Goal: Task Accomplishment & Management: Complete application form

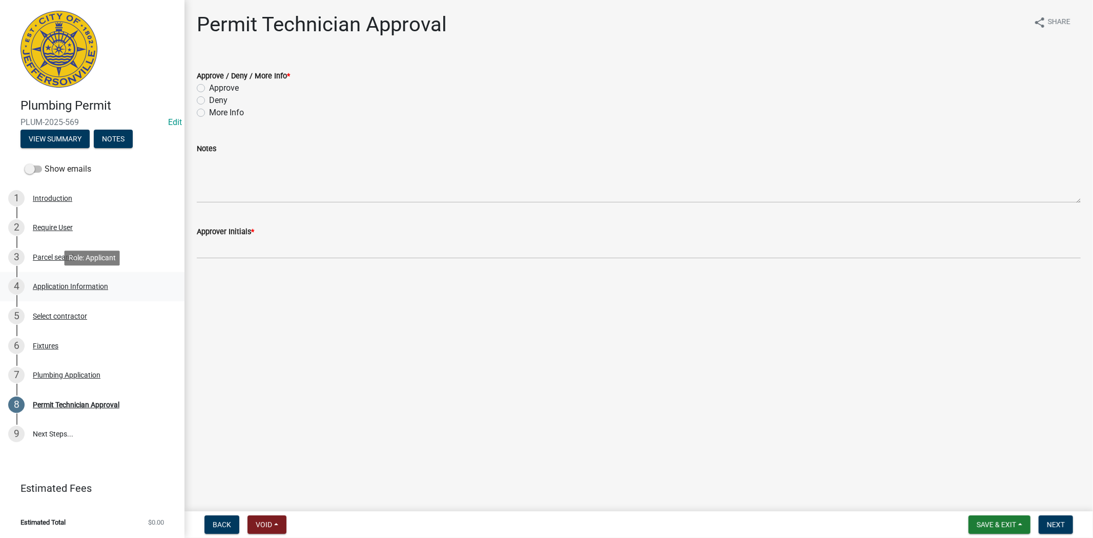
click at [90, 285] on div "Application Information" at bounding box center [70, 286] width 75 height 7
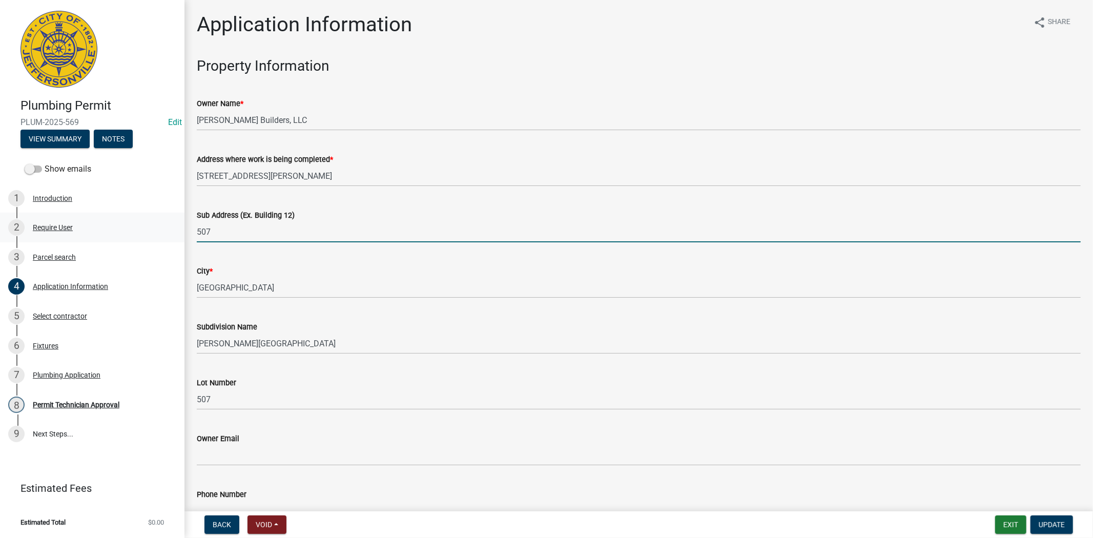
drag, startPoint x: 215, startPoint y: 232, endPoint x: 159, endPoint y: 232, distance: 55.8
click at [159, 232] on div "Plumbing Permit PLUM-2025-569 Edit View Summary Notes Show emails 1 Introductio…" at bounding box center [546, 269] width 1093 height 538
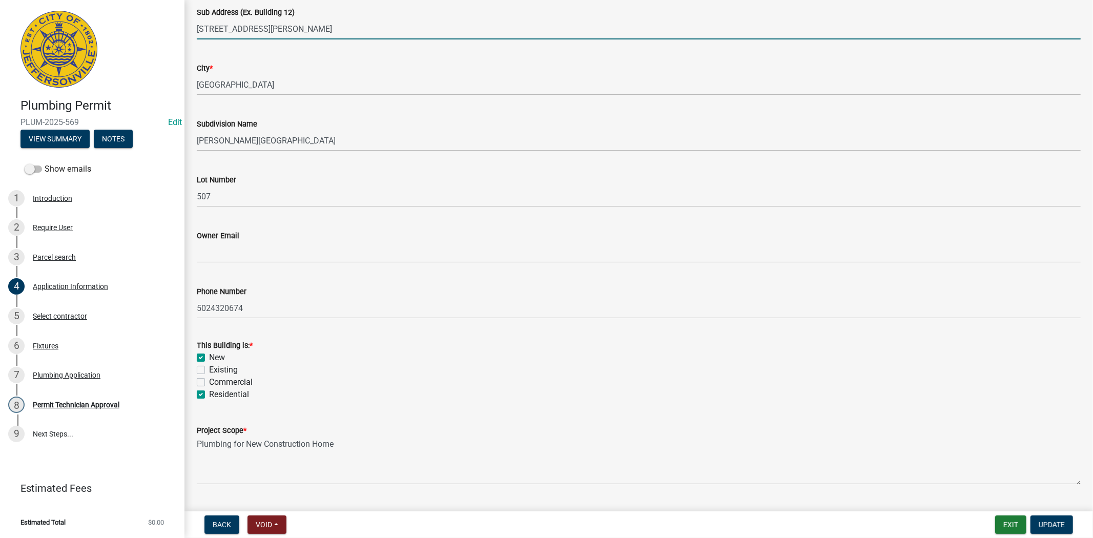
scroll to position [228, 0]
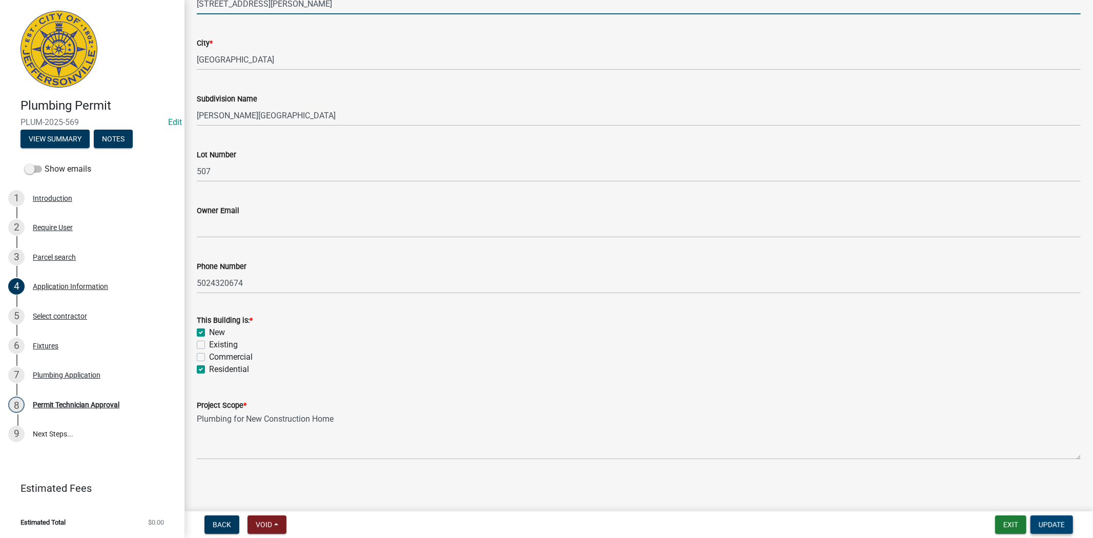
type input "7986 Stacy Springs Lot 507"
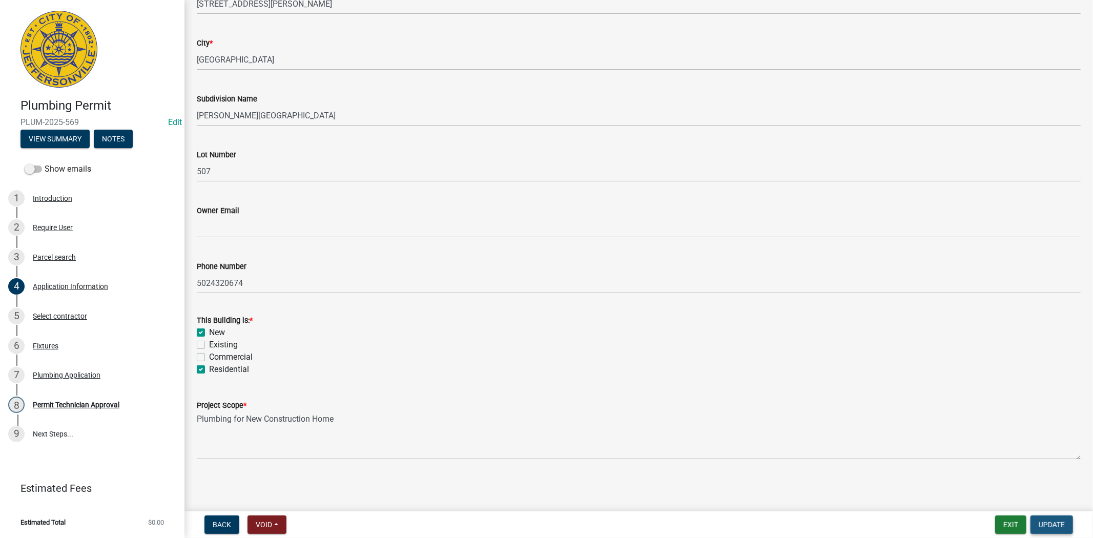
click at [1054, 524] on span "Update" at bounding box center [1051, 524] width 26 height 8
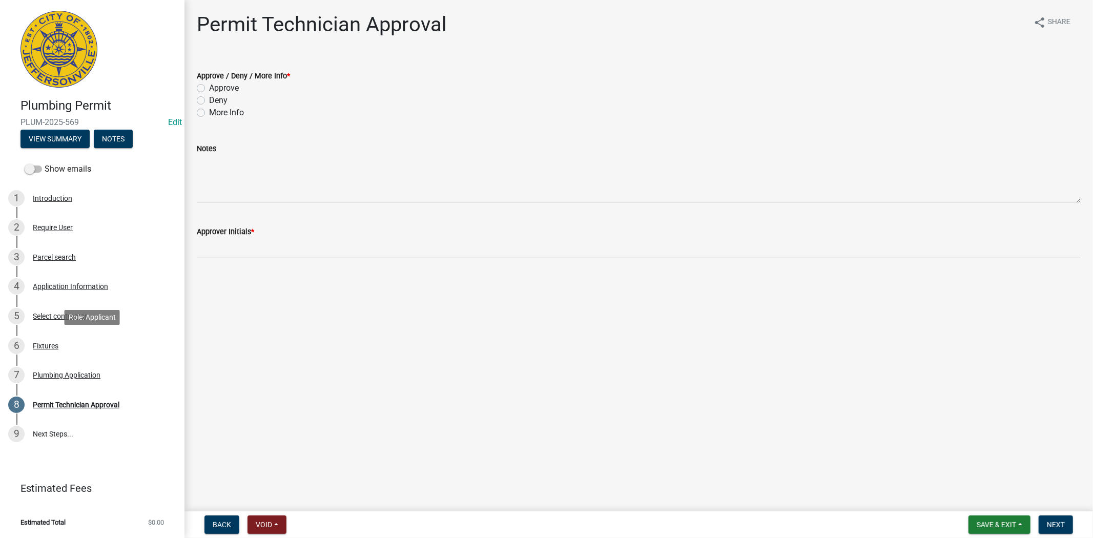
click at [49, 346] on div "Fixtures" at bounding box center [46, 345] width 26 height 7
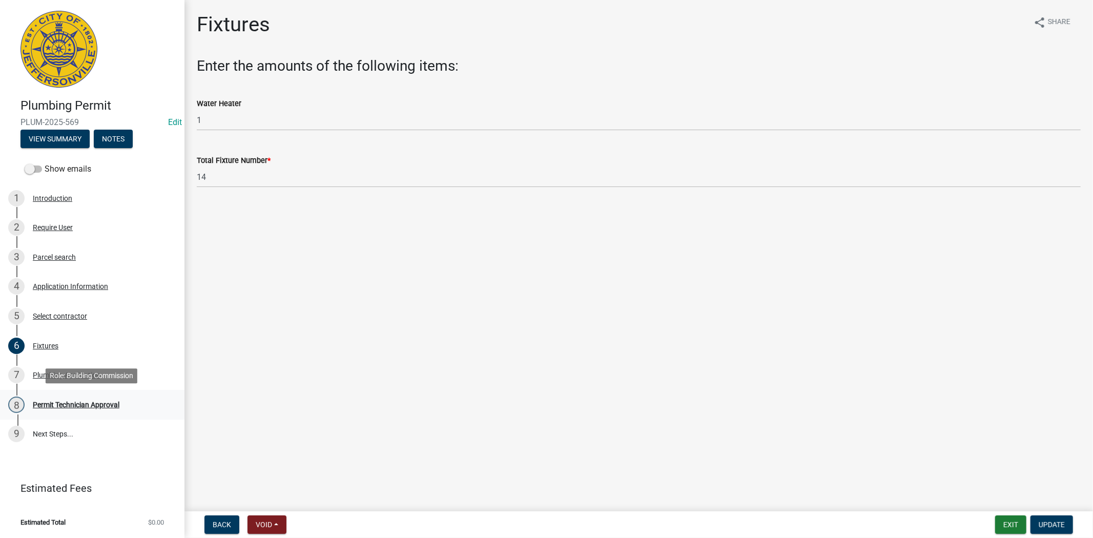
click at [103, 403] on div "Permit Technician Approval" at bounding box center [76, 404] width 87 height 7
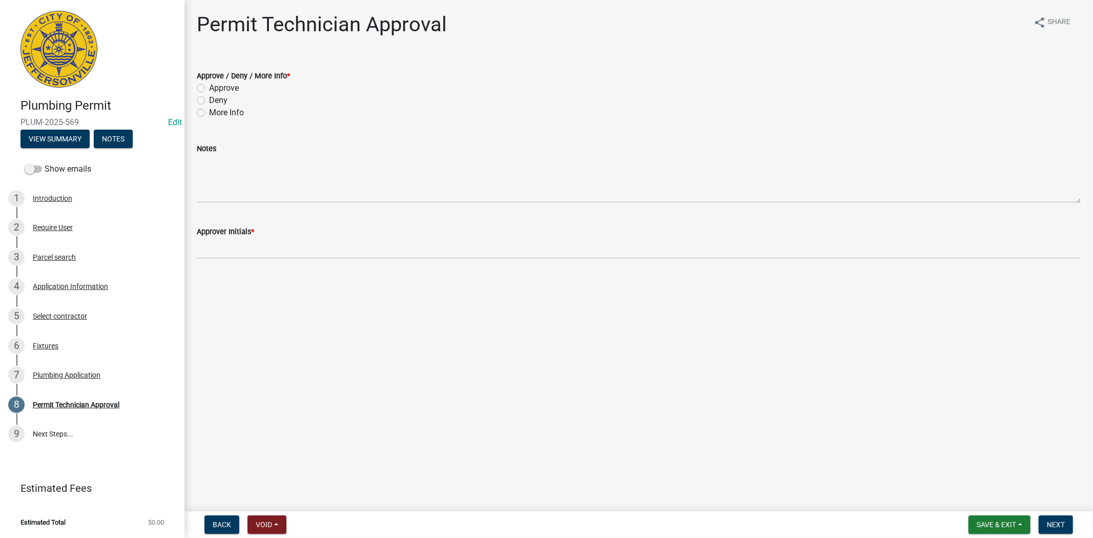
drag, startPoint x: 200, startPoint y: 90, endPoint x: 199, endPoint y: 98, distance: 8.3
click at [209, 90] on label "Approve" at bounding box center [224, 88] width 30 height 12
click at [209, 89] on input "Approve" at bounding box center [212, 85] width 7 height 7
radio input "true"
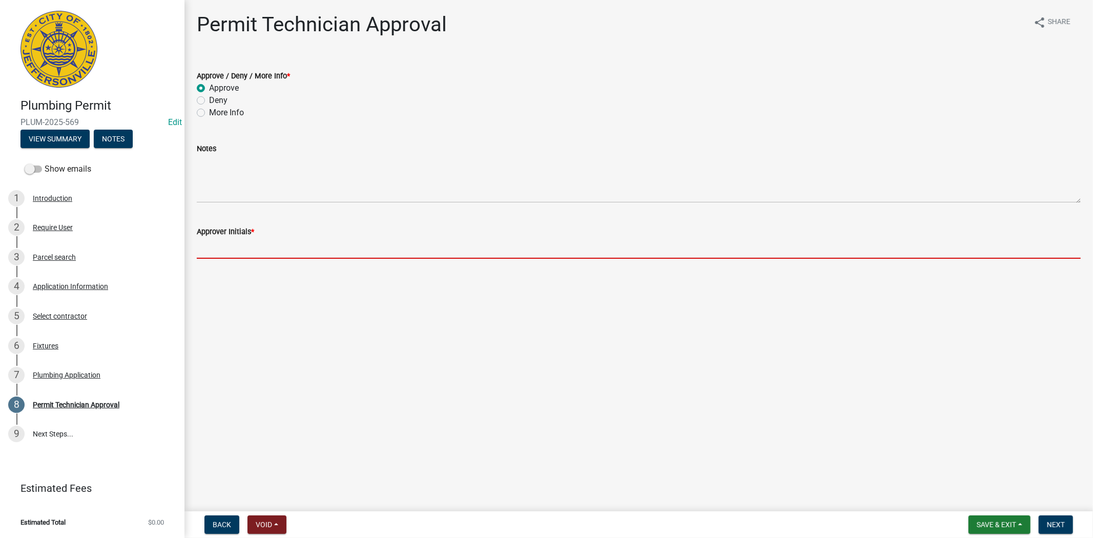
click at [228, 244] on input "Approver Initials *" at bounding box center [639, 248] width 884 height 21
type input "mkf"
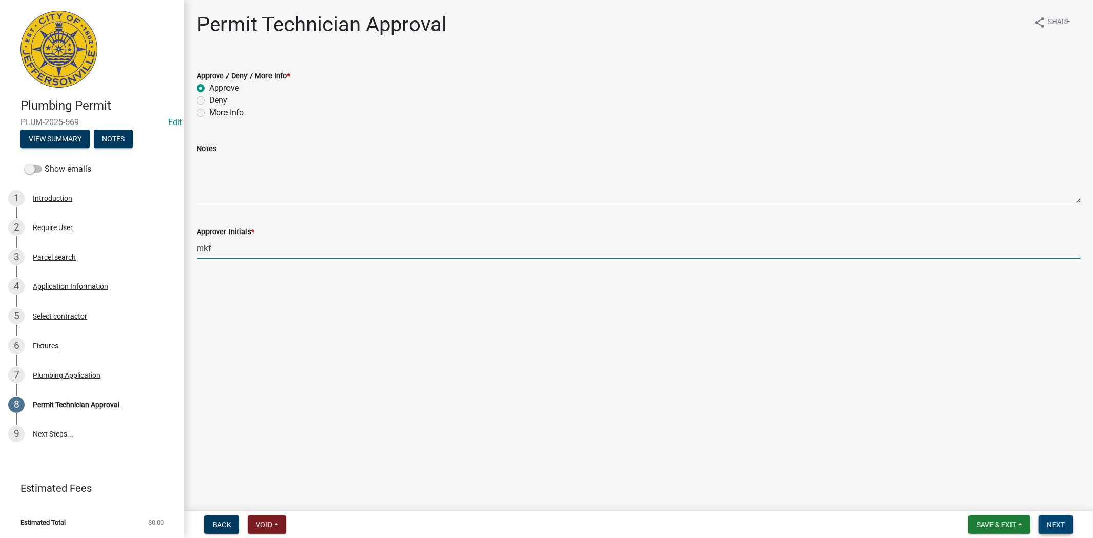
click at [1064, 528] on button "Next" at bounding box center [1055, 524] width 34 height 18
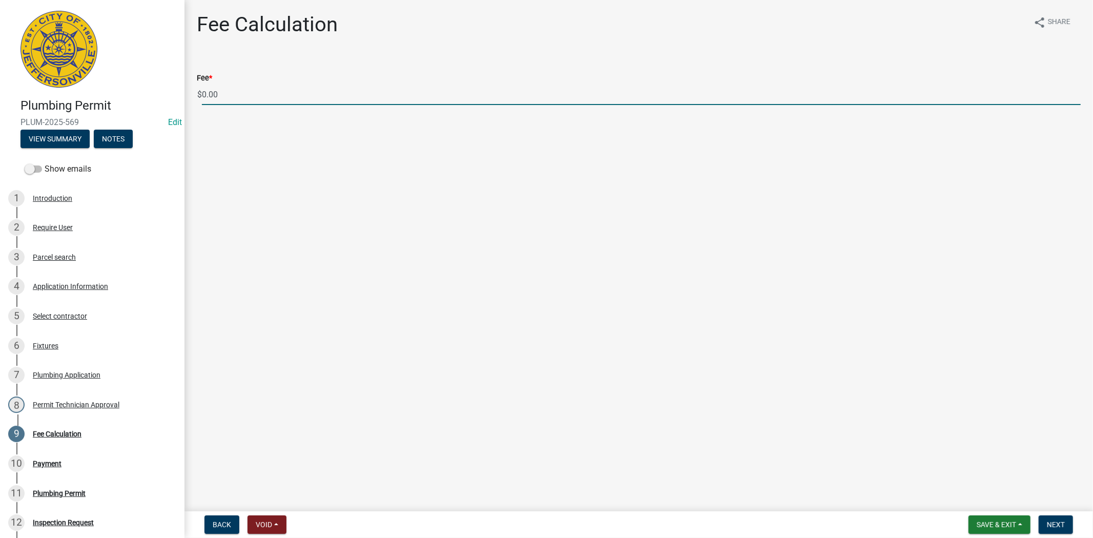
drag, startPoint x: 223, startPoint y: 96, endPoint x: 201, endPoint y: 96, distance: 22.0
click at [202, 96] on input "0.00" at bounding box center [641, 94] width 878 height 21
type input "89.00"
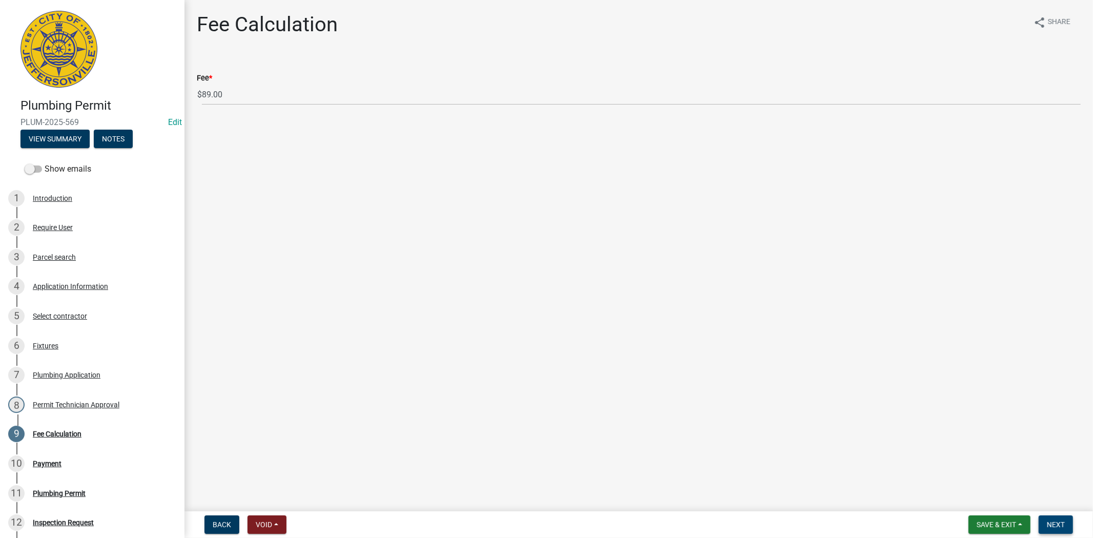
click at [1054, 519] on nav "Back Void Withdraw Lock Expire Void Save & Exit Save Save & Exit Next" at bounding box center [638, 524] width 908 height 27
click at [1054, 524] on span "Next" at bounding box center [1056, 524] width 18 height 8
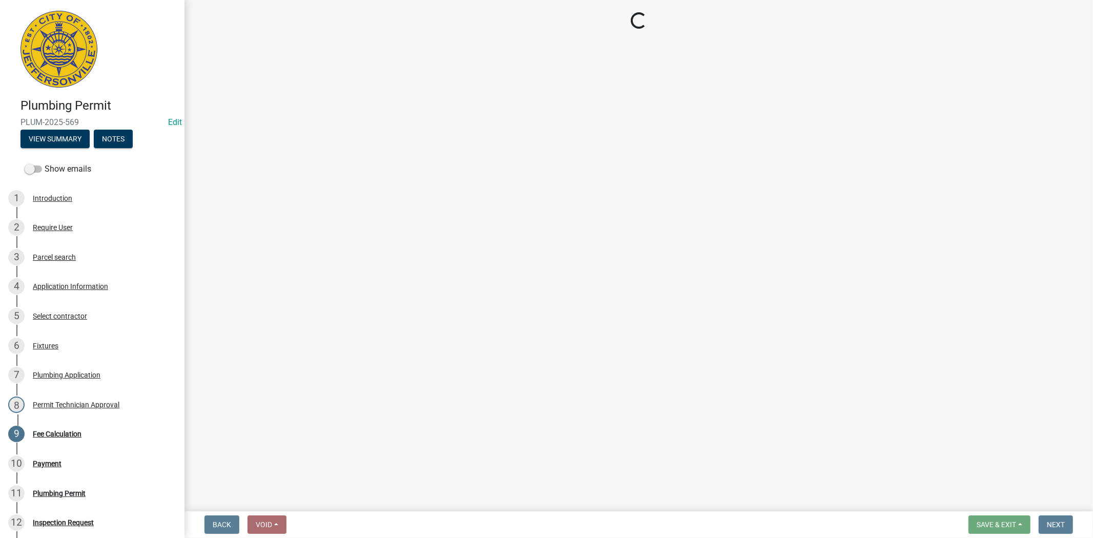
select select "3: 3"
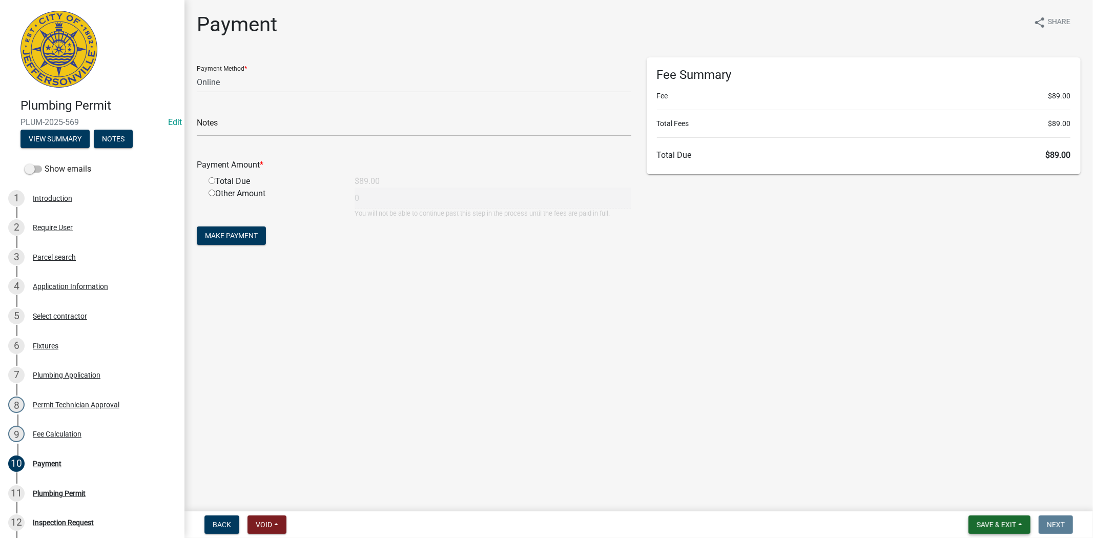
click at [999, 526] on span "Save & Exit" at bounding box center [995, 524] width 39 height 8
click at [985, 498] on button "Save & Exit" at bounding box center [989, 498] width 82 height 25
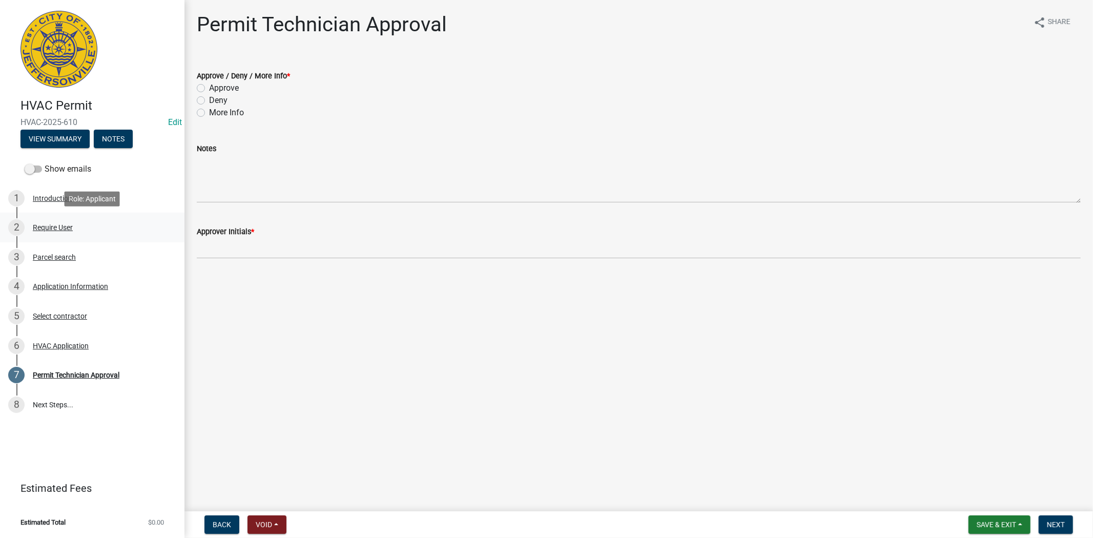
click at [98, 224] on div "2 Require User" at bounding box center [88, 227] width 160 height 16
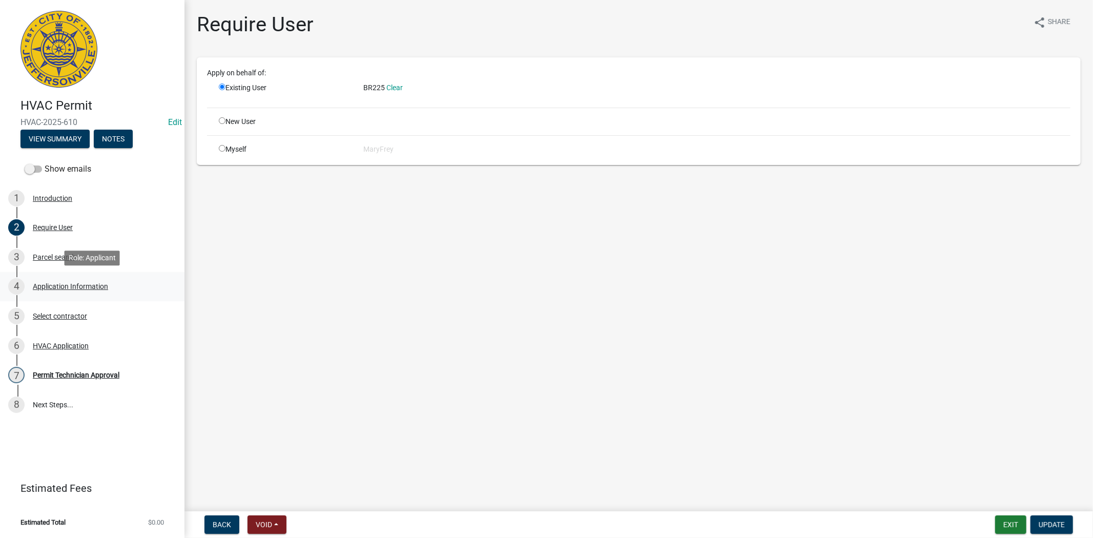
click at [79, 285] on div "Application Information" at bounding box center [70, 286] width 75 height 7
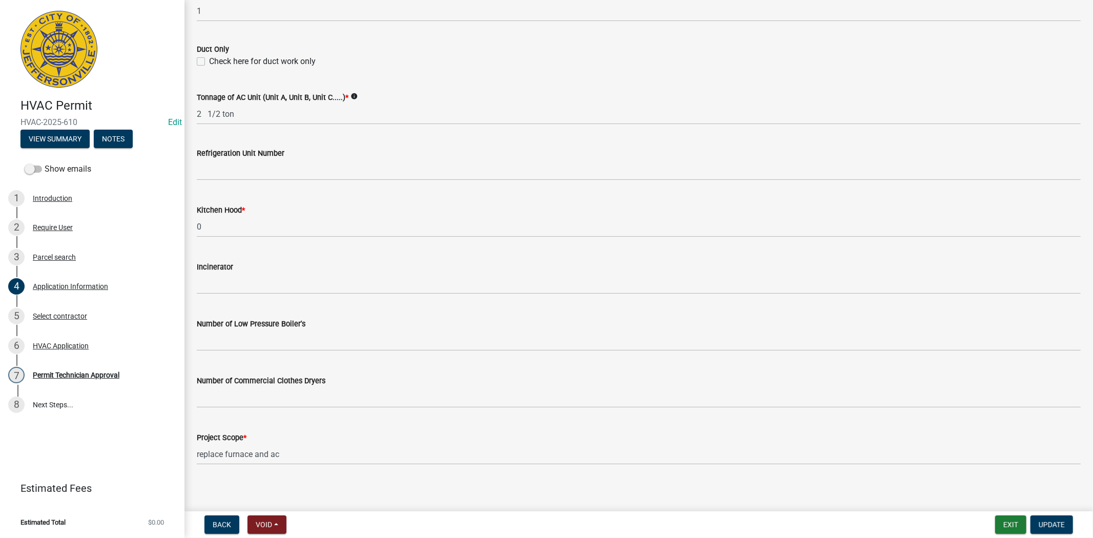
scroll to position [618, 0]
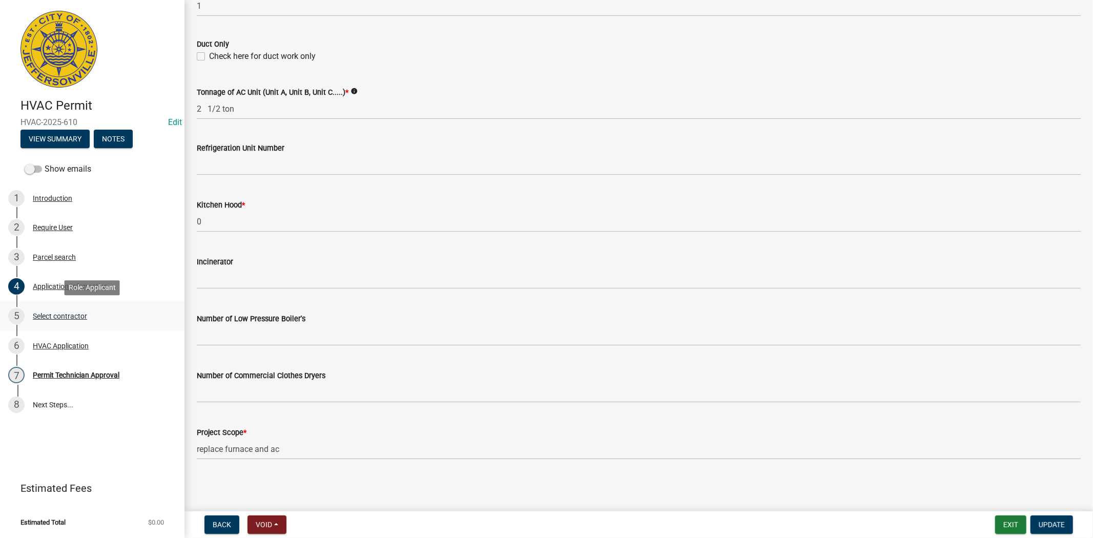
click at [49, 308] on div "5 Select contractor" at bounding box center [88, 316] width 160 height 16
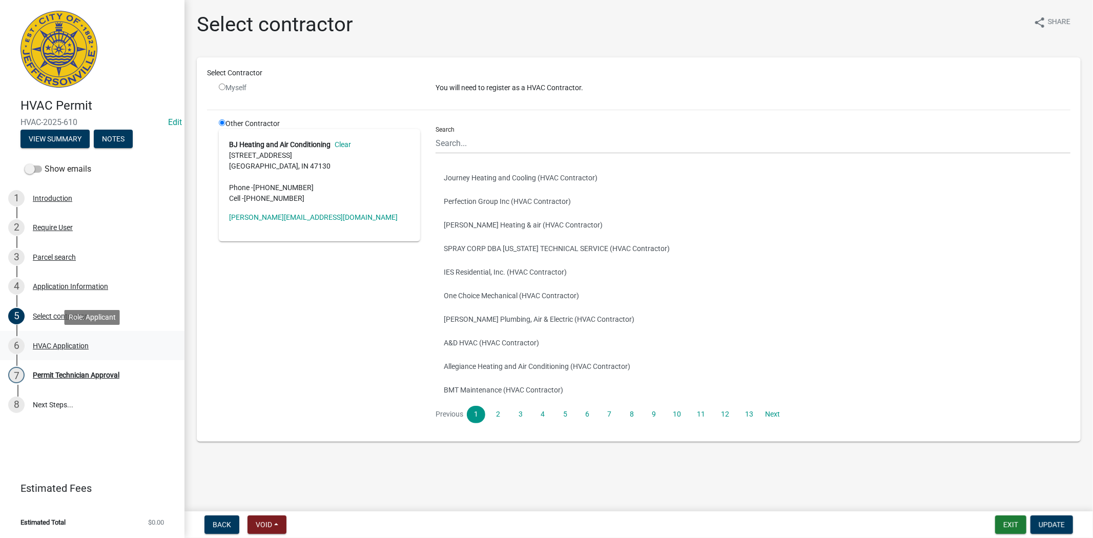
click at [67, 340] on div "6 HVAC Application" at bounding box center [88, 346] width 160 height 16
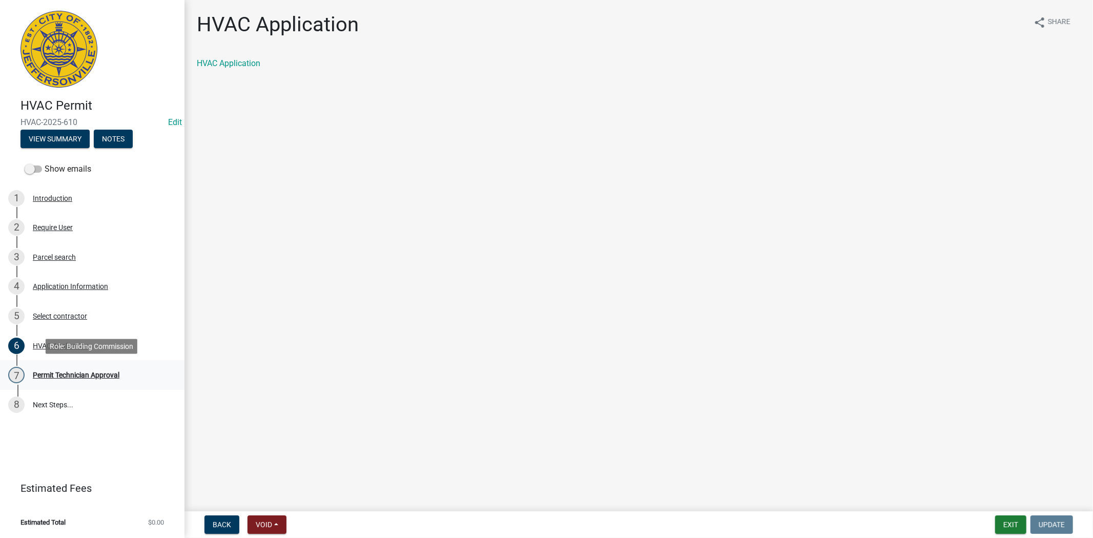
click at [74, 374] on div "Permit Technician Approval" at bounding box center [76, 374] width 87 height 7
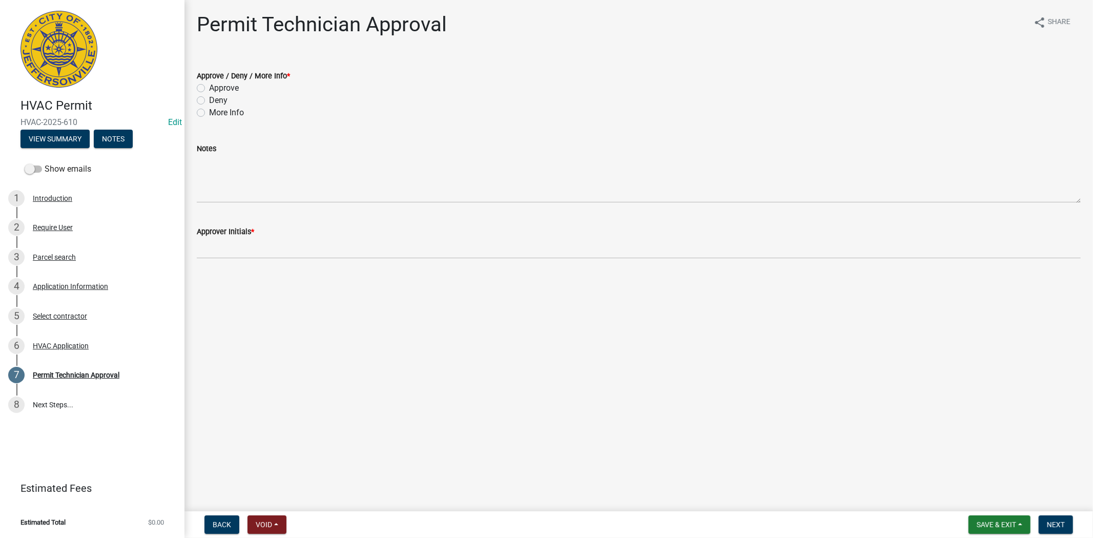
click at [209, 90] on label "Approve" at bounding box center [224, 88] width 30 height 12
click at [209, 89] on input "Approve" at bounding box center [212, 85] width 7 height 7
radio input "true"
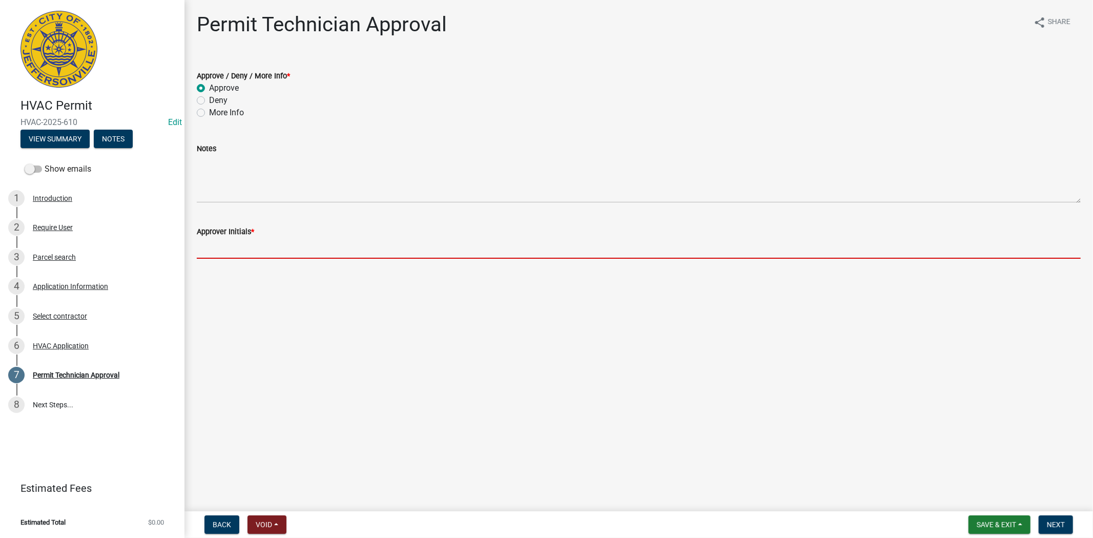
click at [236, 247] on input "Approver Initials *" at bounding box center [639, 248] width 884 height 21
type input "mkf"
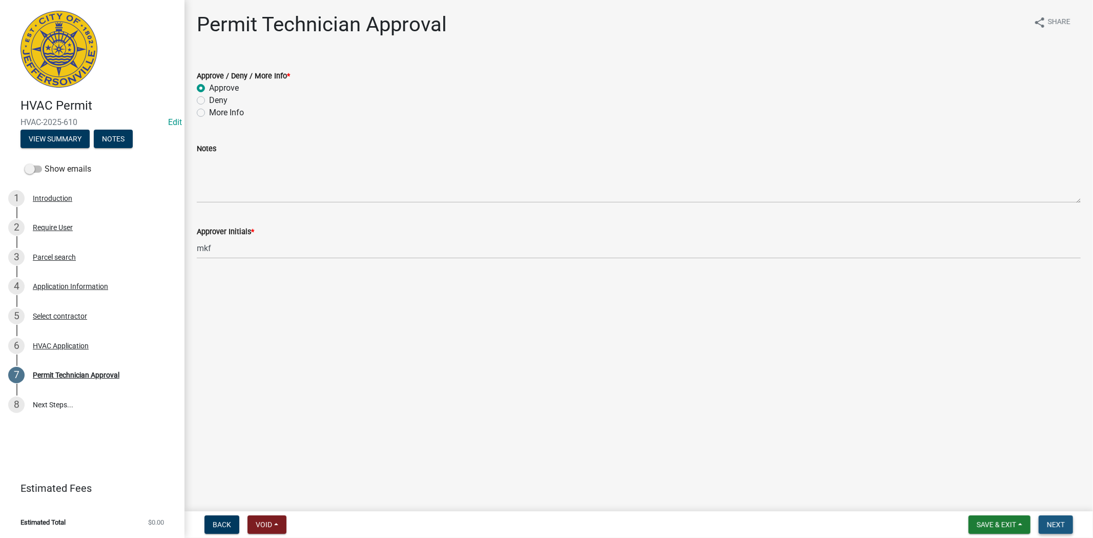
click at [1053, 524] on span "Next" at bounding box center [1056, 524] width 18 height 8
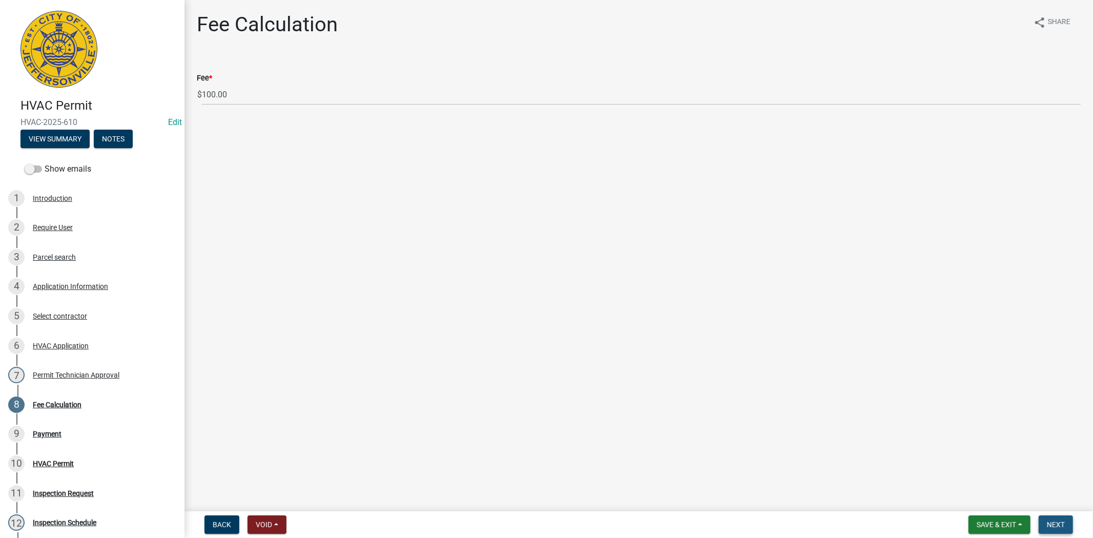
click at [1053, 520] on span "Next" at bounding box center [1056, 524] width 18 height 8
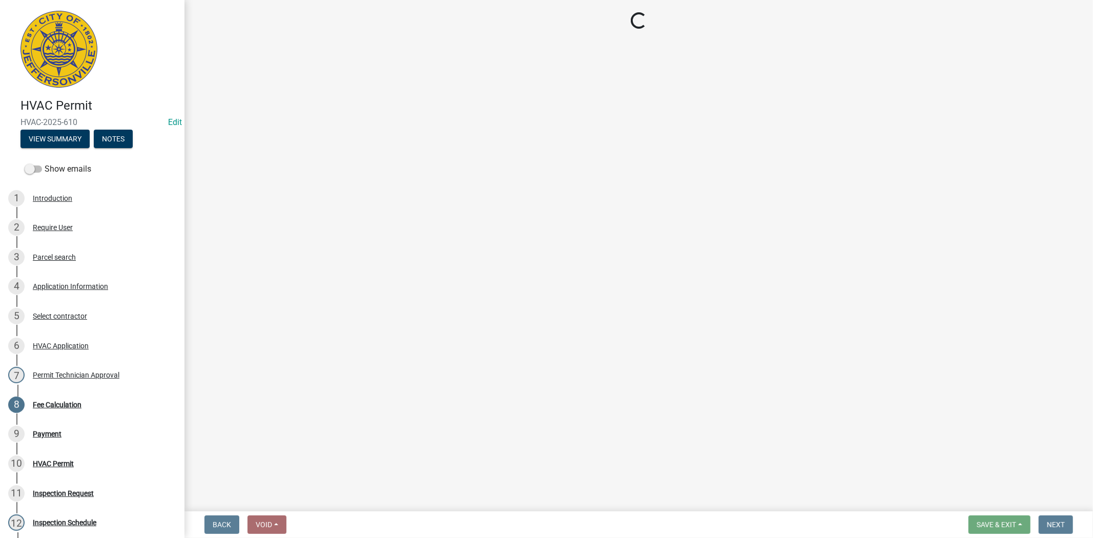
select select "3: 3"
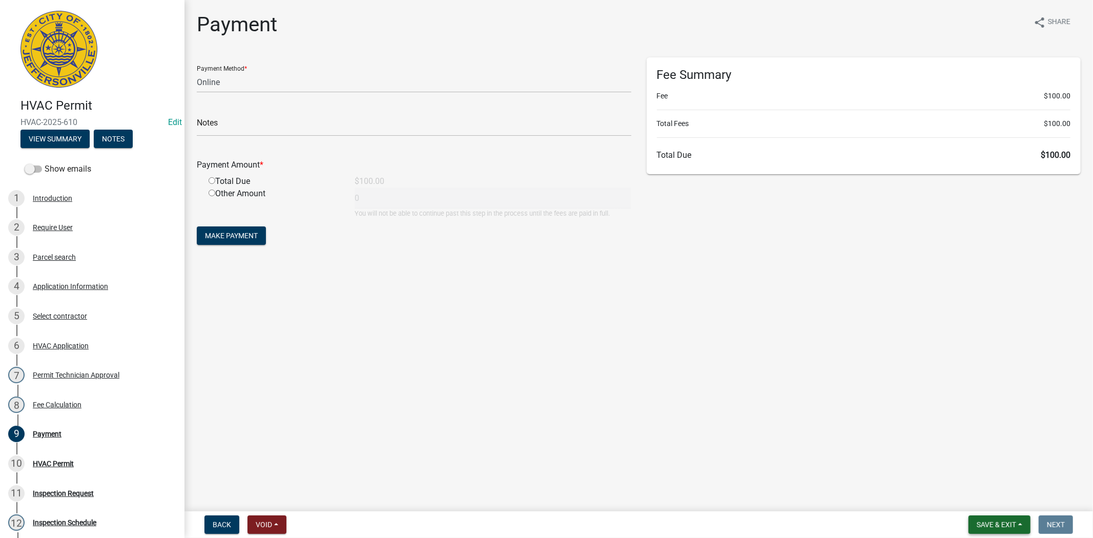
click at [1006, 527] on span "Save & Exit" at bounding box center [995, 524] width 39 height 8
click at [995, 501] on button "Save & Exit" at bounding box center [989, 498] width 82 height 25
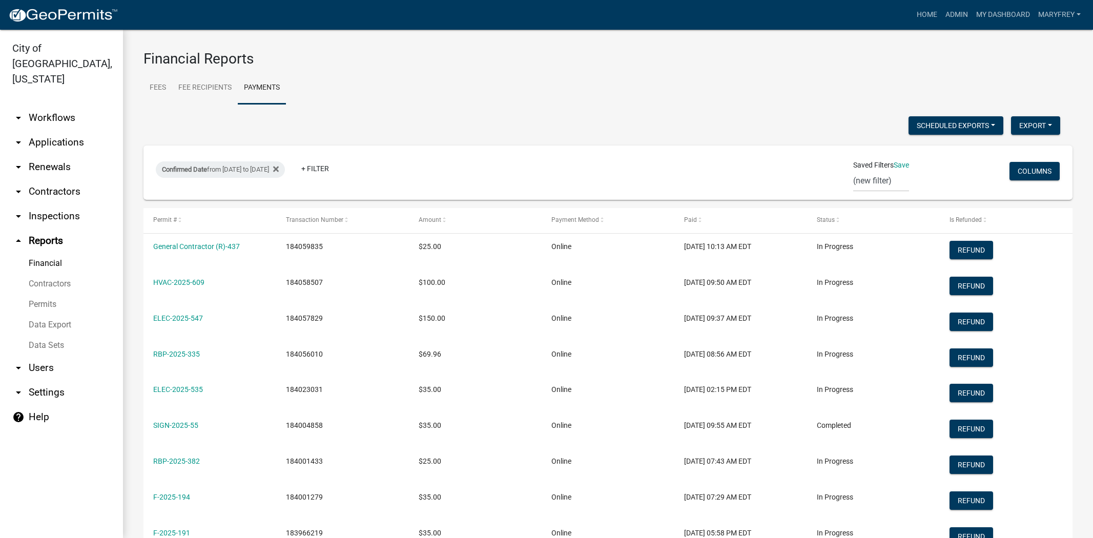
select select "3: 100"
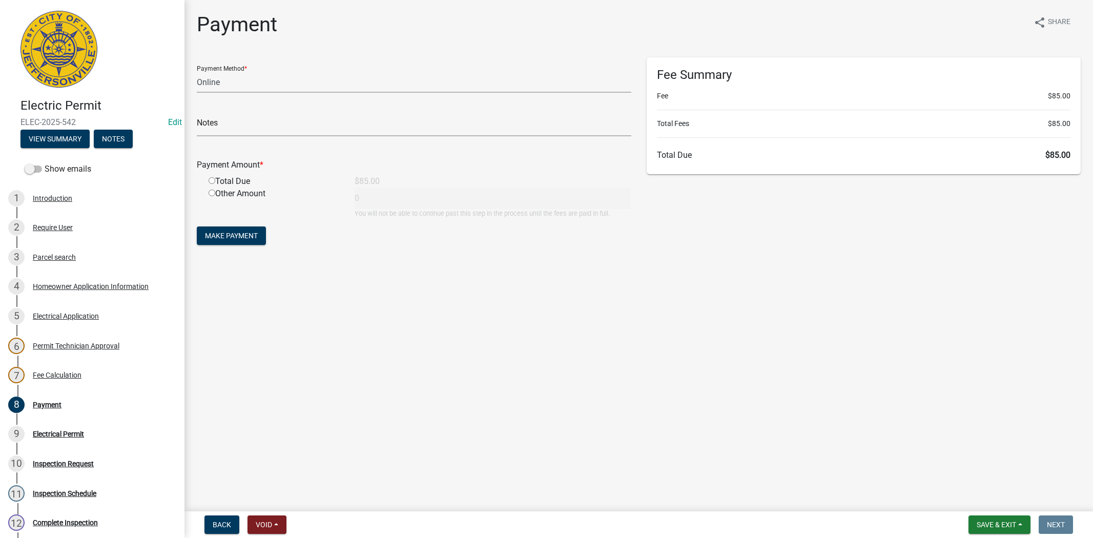
select select "3: 3"
